Goal: Information Seeking & Learning: Understand process/instructions

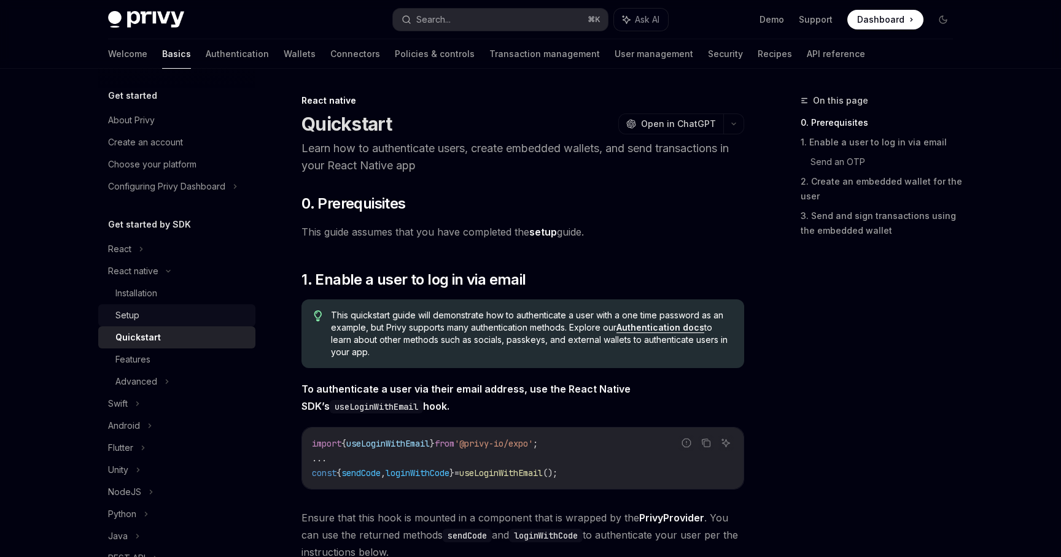
click at [195, 321] on div "Setup" at bounding box center [181, 315] width 133 height 15
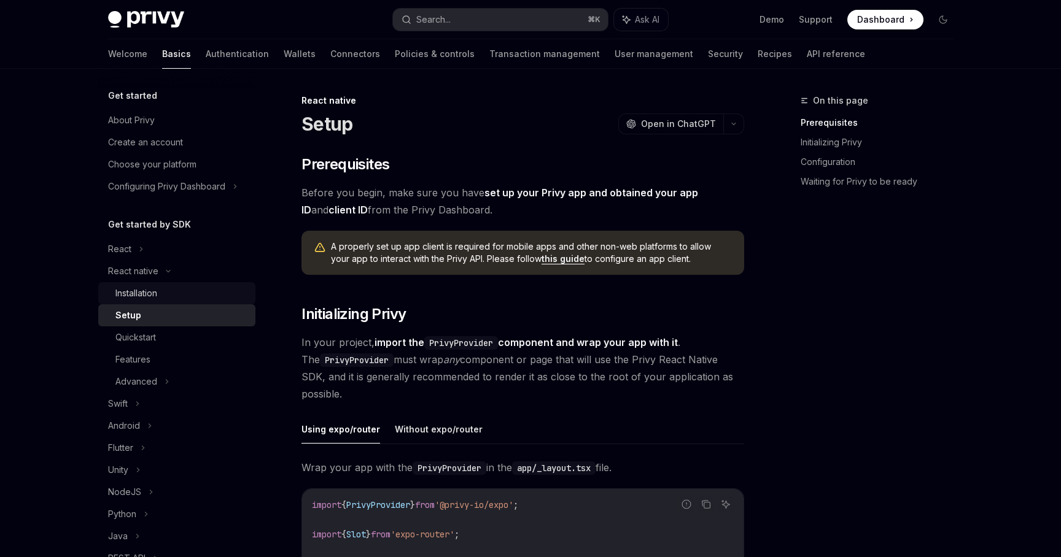
click at [201, 298] on div "Installation" at bounding box center [181, 293] width 133 height 15
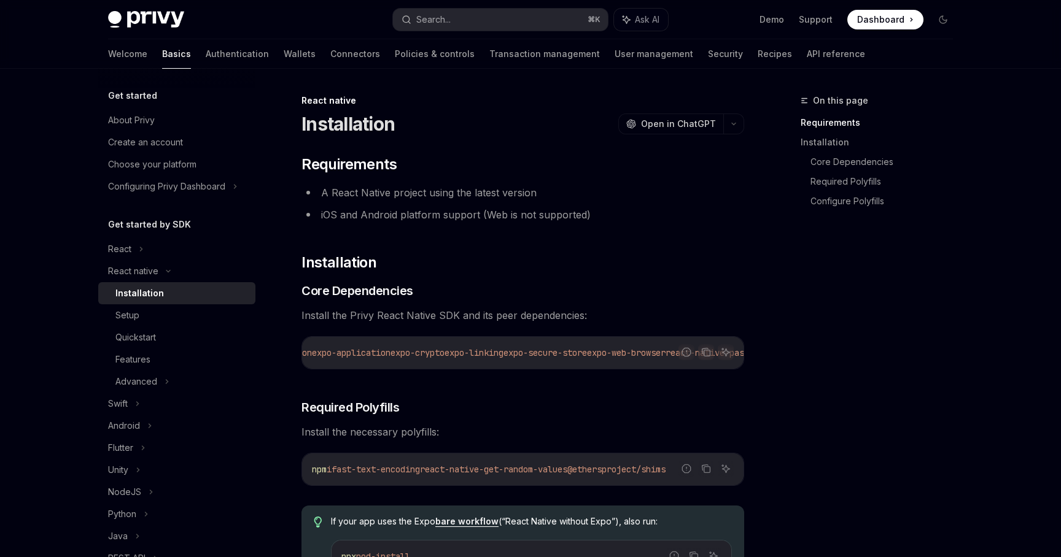
scroll to position [0, 195]
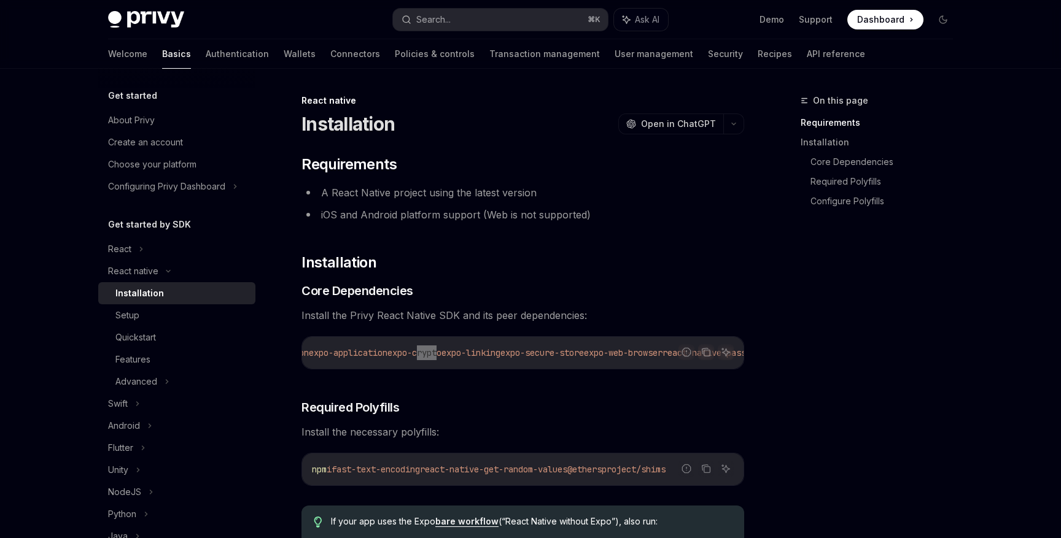
type textarea "*"
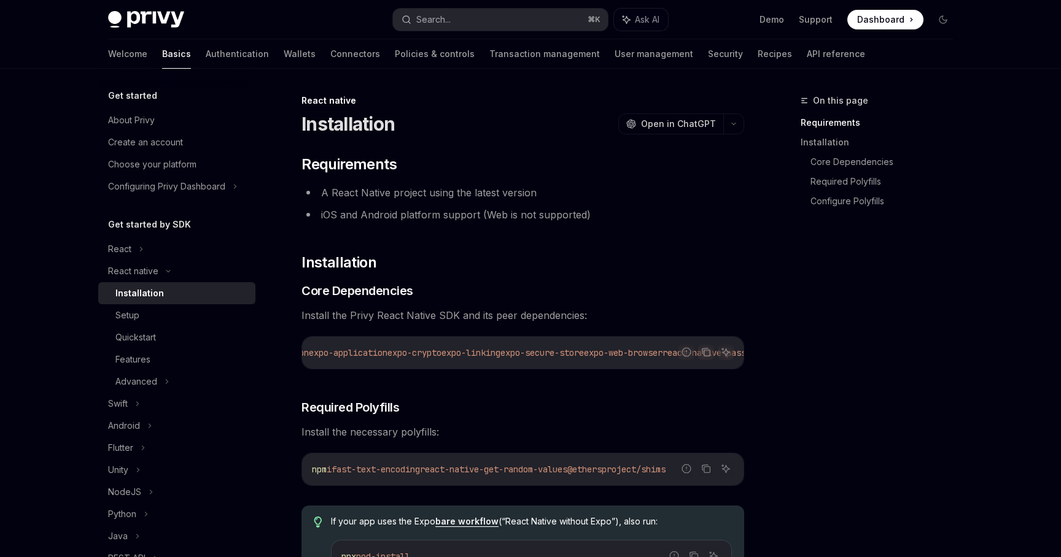
click at [443, 362] on div "npx expo install expo-apple-authentication expo-application expo-crypto expo-li…" at bounding box center [522, 353] width 441 height 32
click at [440, 355] on span "expo-crypto" at bounding box center [414, 352] width 54 height 11
drag, startPoint x: 440, startPoint y: 355, endPoint x: 472, endPoint y: 356, distance: 32.5
click at [441, 356] on span "expo-crypto" at bounding box center [414, 352] width 54 height 11
copy span "expo-crypto"
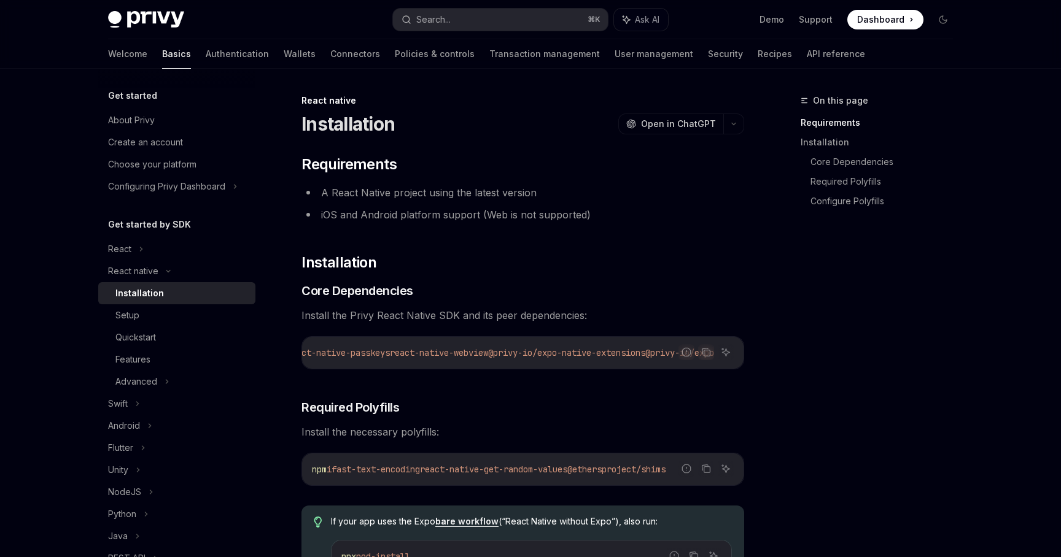
scroll to position [0, 0]
click at [620, 354] on span "@privy-io/expo-native-extensions" at bounding box center [566, 352] width 157 height 11
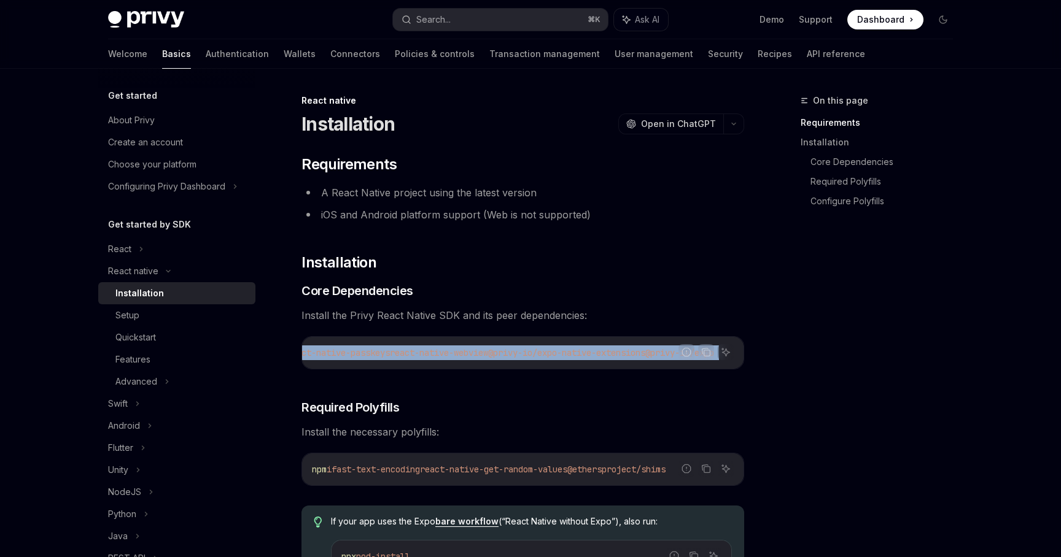
click at [620, 354] on span "@privy-io/expo-native-extensions" at bounding box center [566, 352] width 157 height 11
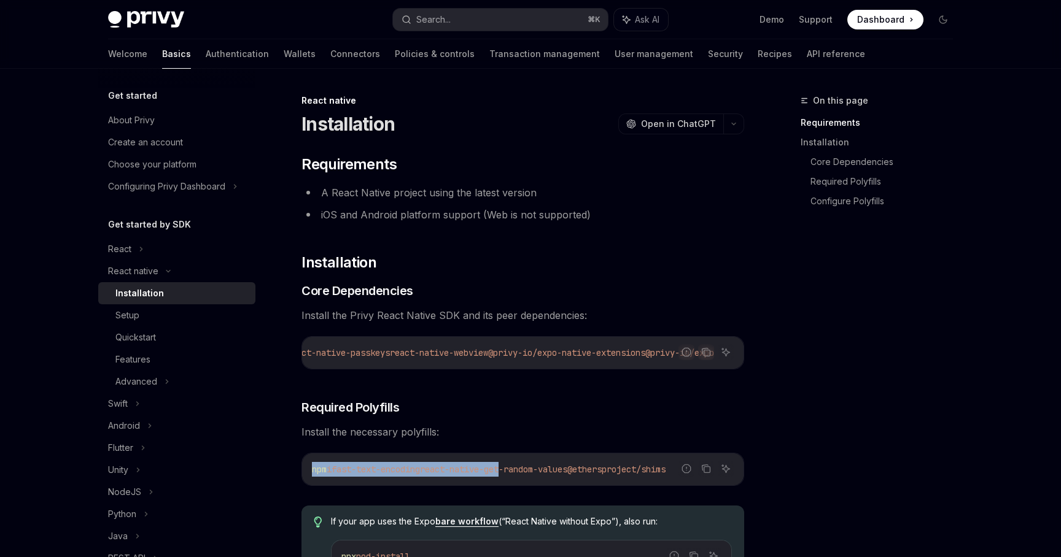
drag, startPoint x: 521, startPoint y: 468, endPoint x: 698, endPoint y: 483, distance: 178.0
click at [698, 483] on div "Report incorrect code Copy Ask AI npm i fast-text-encoding react-native-get-ran…" at bounding box center [522, 469] width 443 height 33
click at [702, 467] on icon "Copy the contents from the code block" at bounding box center [705, 468] width 6 height 6
